Goal: Transaction & Acquisition: Download file/media

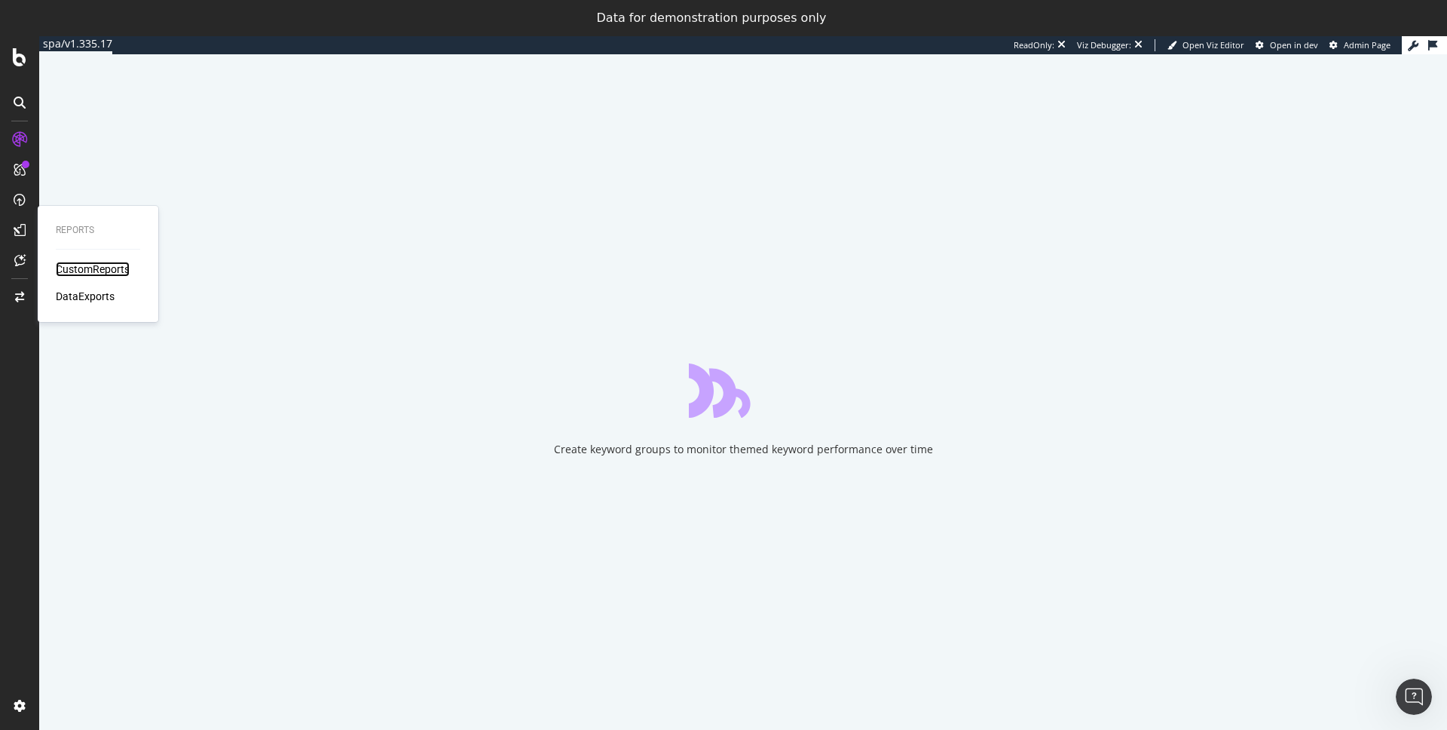
click at [81, 267] on div "CustomReports" at bounding box center [93, 269] width 74 height 15
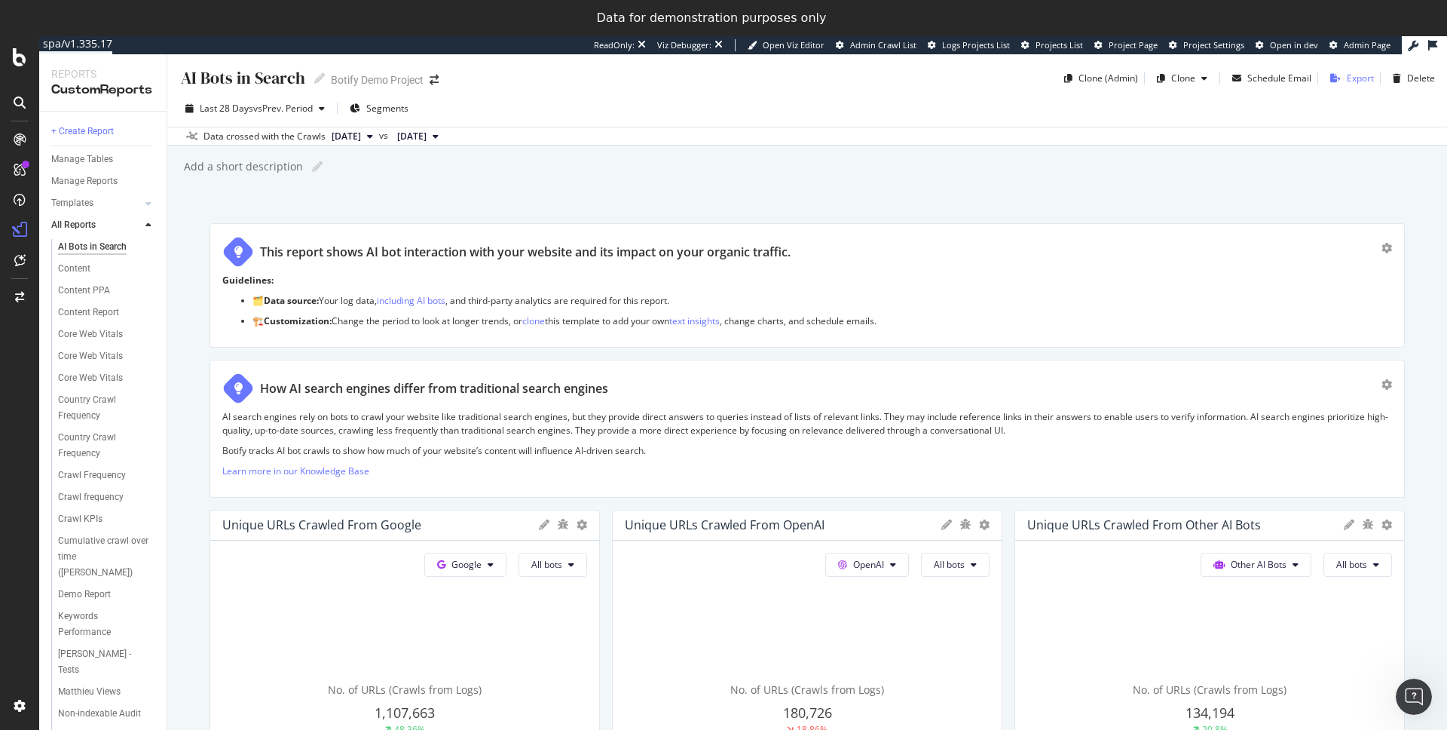
click at [1347, 80] on div "Export" at bounding box center [1360, 78] width 27 height 13
